Goal: Information Seeking & Learning: Learn about a topic

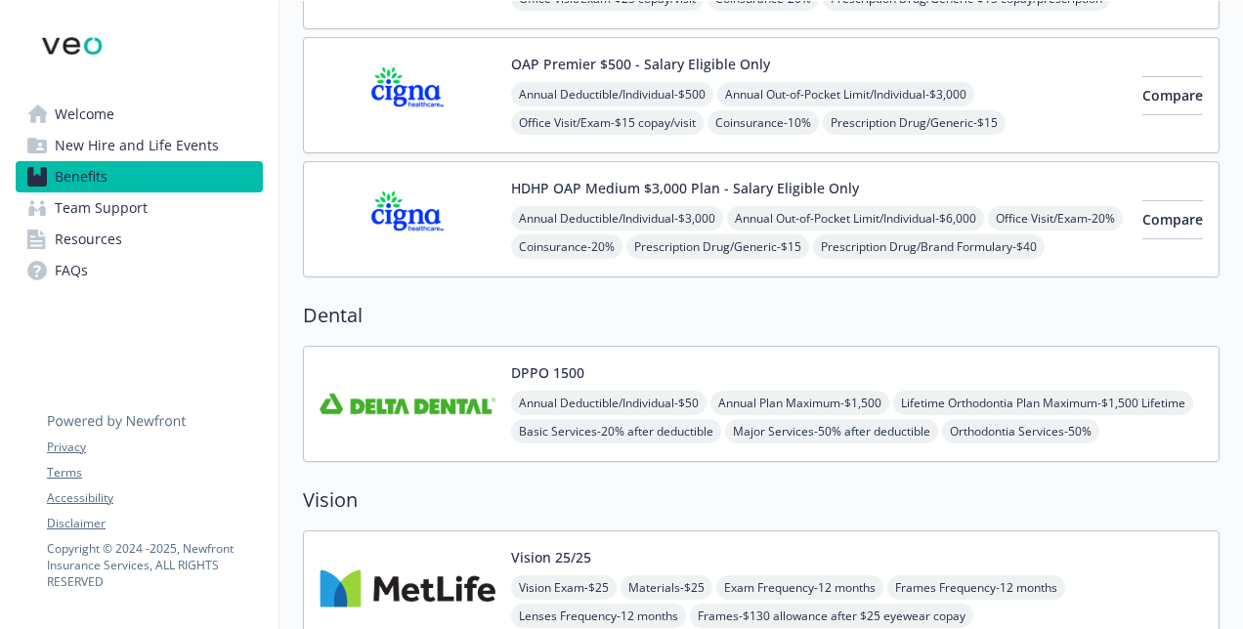
scroll to position [431, 0]
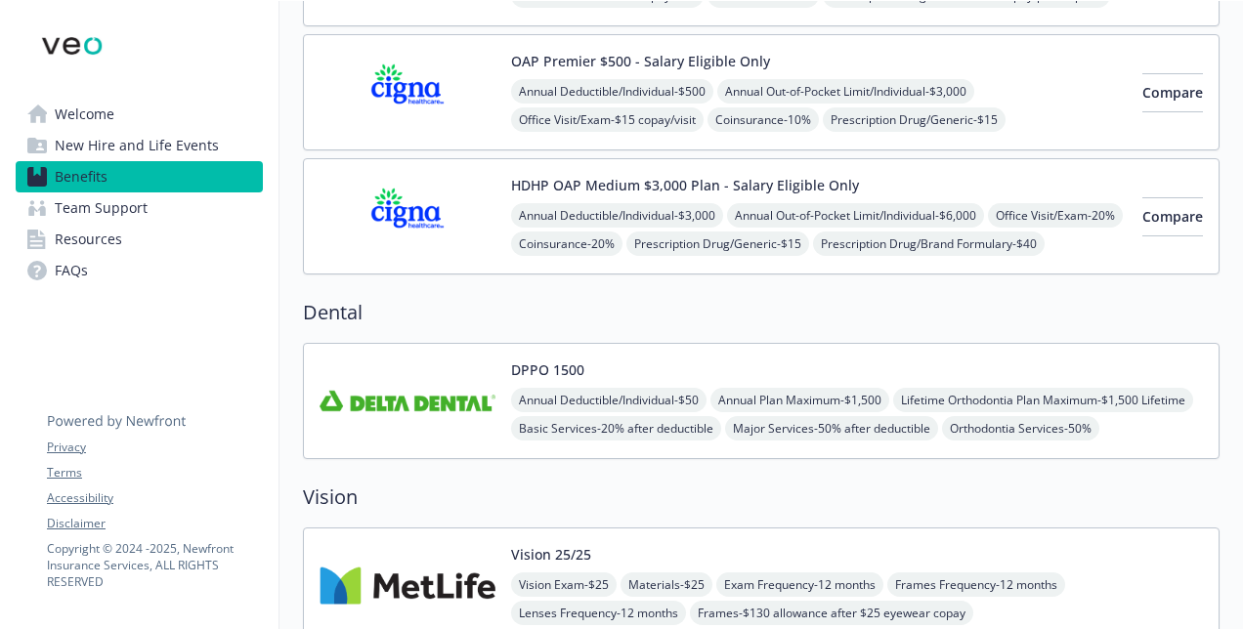
click at [450, 401] on img at bounding box center [408, 401] width 176 height 83
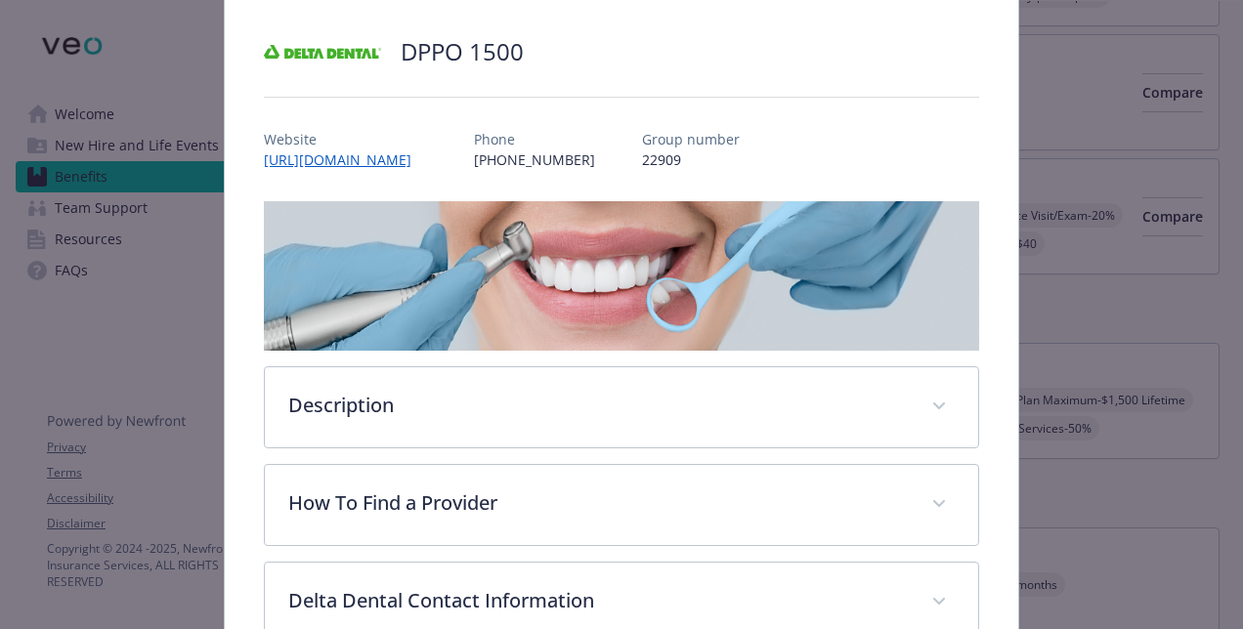
scroll to position [119, 0]
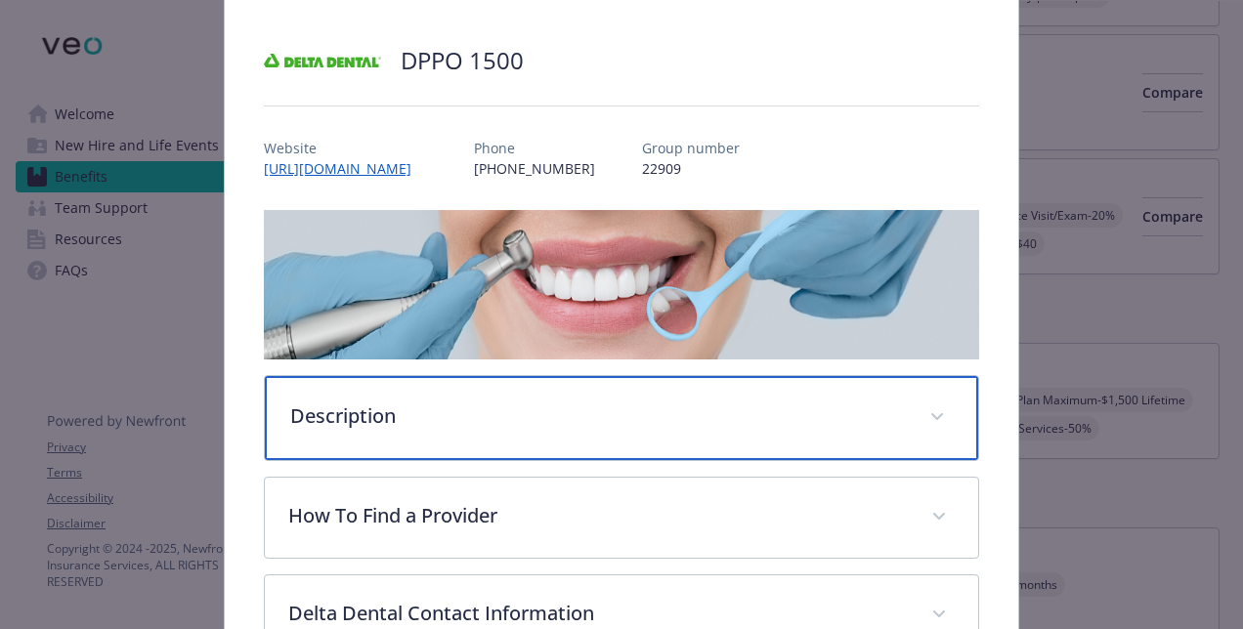
click at [931, 413] on icon "details for plan Dental - DPPO 1500 - Dental PPO" at bounding box center [937, 416] width 12 height 7
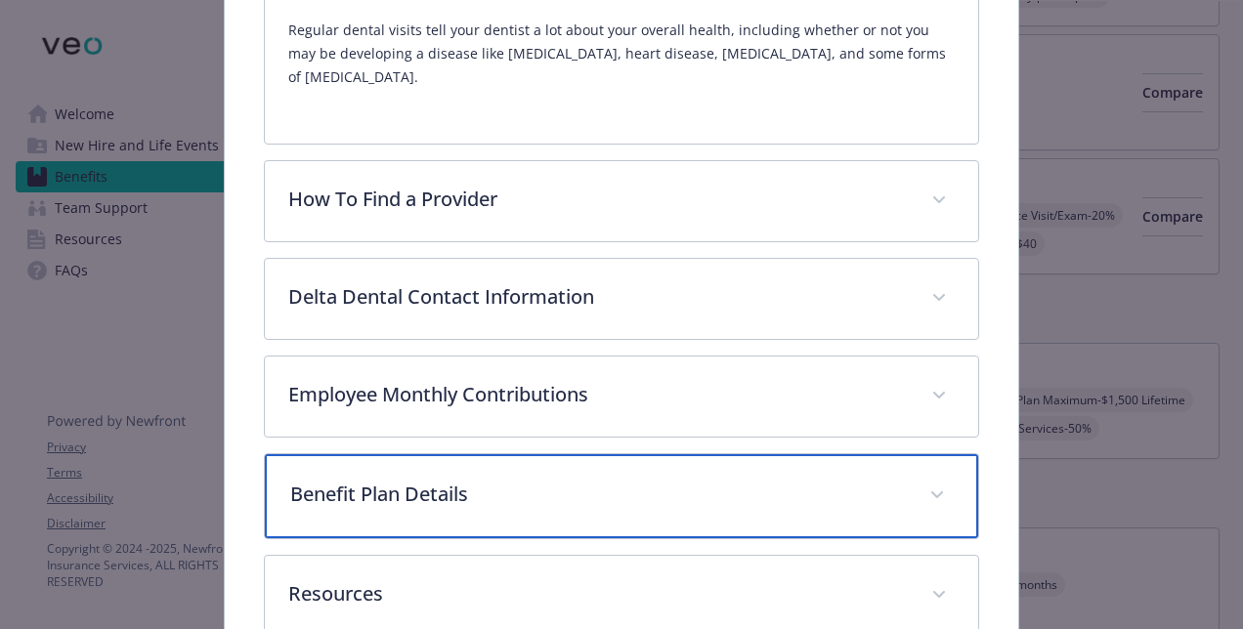
click at [922, 480] on span "details for plan Dental - DPPO 1500 - Dental PPO" at bounding box center [937, 495] width 31 height 31
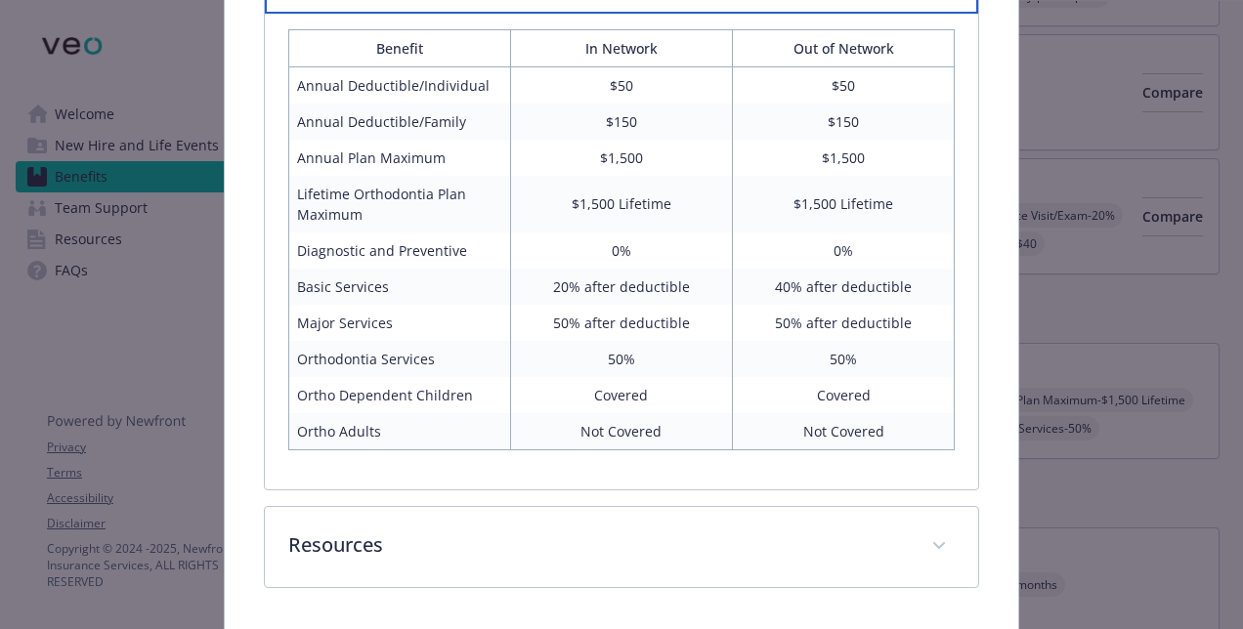
scroll to position [1162, 0]
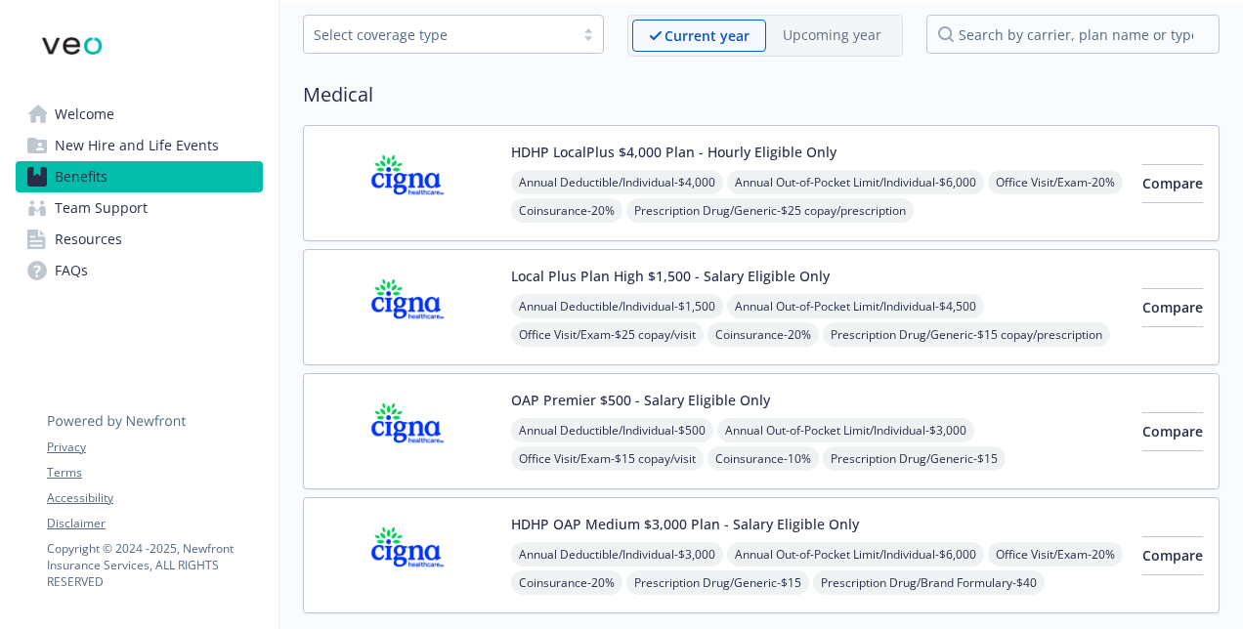
scroll to position [86, 0]
